Goal: Task Accomplishment & Management: Manage account settings

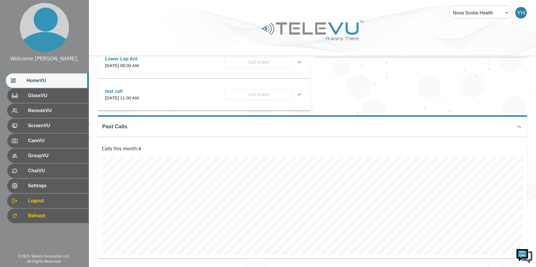
scroll to position [9, 0]
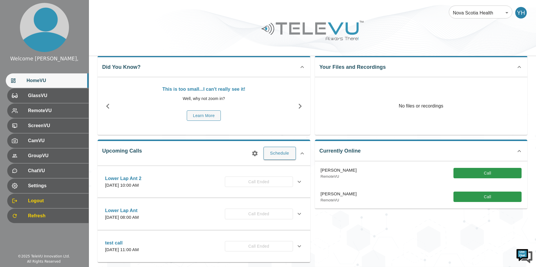
click at [327, 194] on p "[PERSON_NAME]" at bounding box center [339, 194] width 36 height 7
drag, startPoint x: 327, startPoint y: 194, endPoint x: 326, endPoint y: 202, distance: 7.9
click at [326, 202] on p "RemoteVU" at bounding box center [339, 200] width 36 height 6
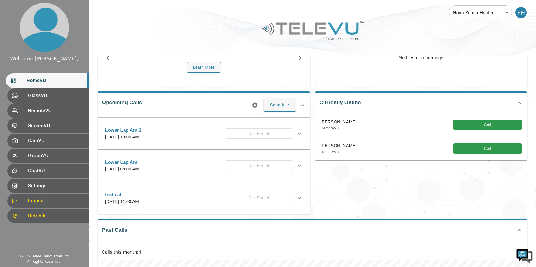
scroll to position [57, 0]
click at [299, 165] on icon at bounding box center [299, 165] width 7 height 7
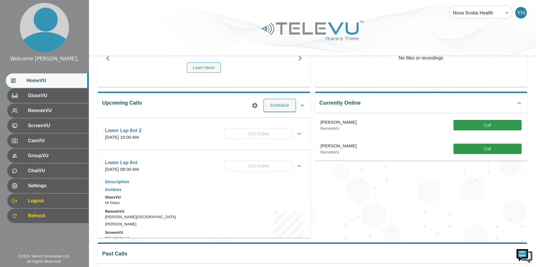
click at [299, 165] on div "Lower Lap Ant Friday, September 12, 2025 at 08:00 AM Call Ended" at bounding box center [203, 166] width 207 height 20
click at [296, 167] on icon at bounding box center [299, 165] width 7 height 7
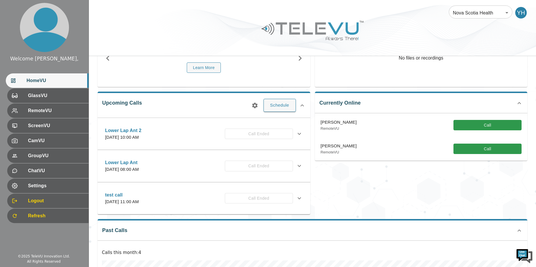
scroll to position [0, 0]
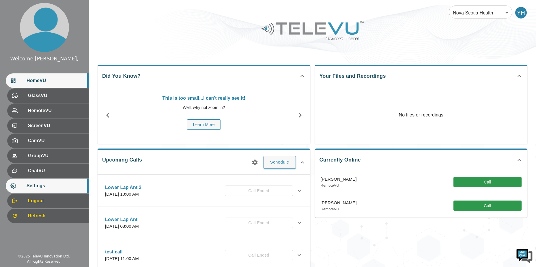
click at [51, 185] on span "Settings" at bounding box center [55, 185] width 57 height 7
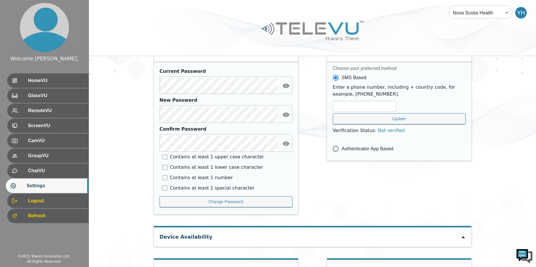
scroll to position [245, 0]
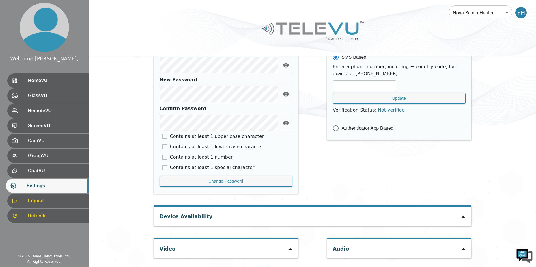
click at [290, 250] on icon at bounding box center [290, 248] width 5 height 5
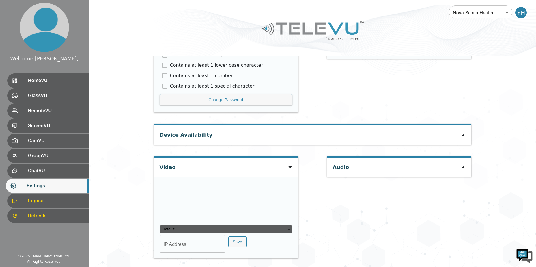
type input "ca448cb25295f07c63cdcd9fc9a30ce07f45a99cba3b5fb5111876ae9f584d11"
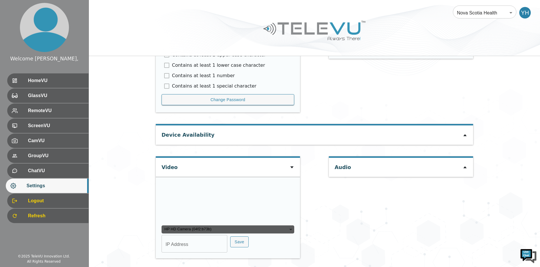
click at [272, 230] on div "HP HD Camera (04f2:b73b)" at bounding box center [228, 229] width 133 height 8
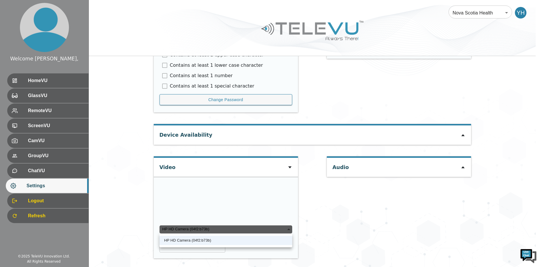
click at [307, 231] on div at bounding box center [270, 133] width 540 height 267
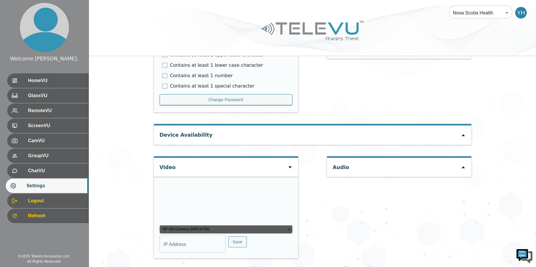
click at [200, 243] on input "IP Address" at bounding box center [193, 244] width 66 height 16
type input "COM8"
click at [235, 241] on button "Save" at bounding box center [237, 241] width 18 height 11
click at [327, 210] on div "Audio" at bounding box center [399, 210] width 144 height 108
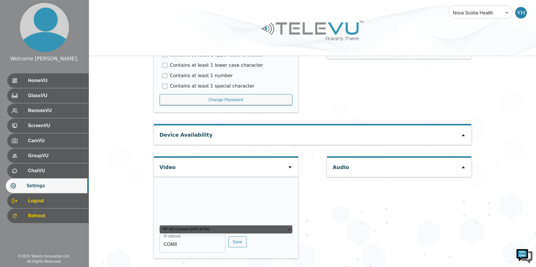
click at [463, 133] on icon at bounding box center [463, 135] width 5 height 5
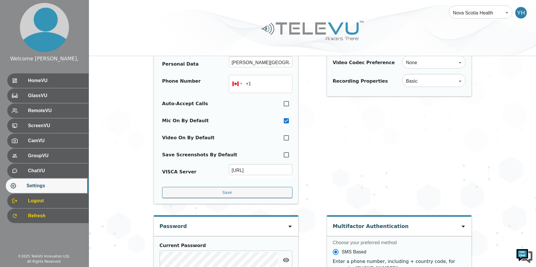
scroll to position [0, 0]
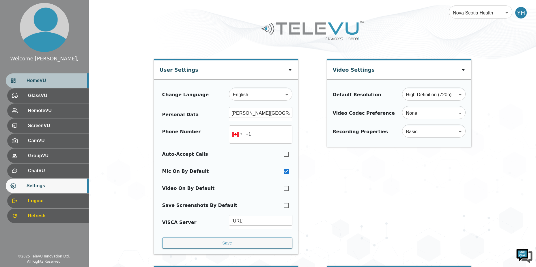
click at [61, 79] on span "HomeVU" at bounding box center [55, 80] width 57 height 7
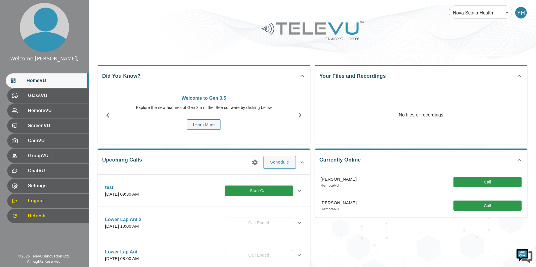
click at [299, 188] on div "test Friday, September 19, 2025 at 09:30 AM Start Call" at bounding box center [203, 190] width 207 height 20
click at [296, 191] on icon at bounding box center [299, 190] width 7 height 7
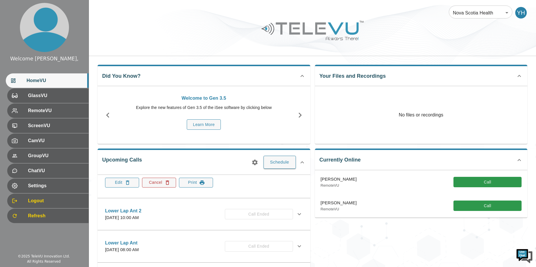
click at [157, 183] on button "Cancel" at bounding box center [159, 183] width 34 height 10
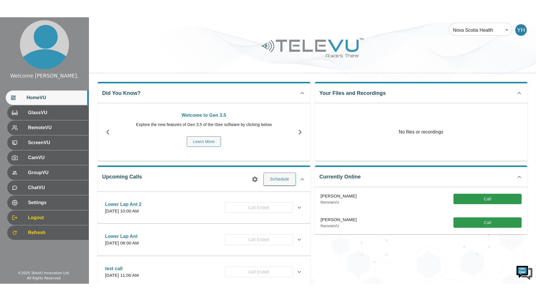
scroll to position [0, 0]
